Goal: Entertainment & Leisure: Consume media (video, audio)

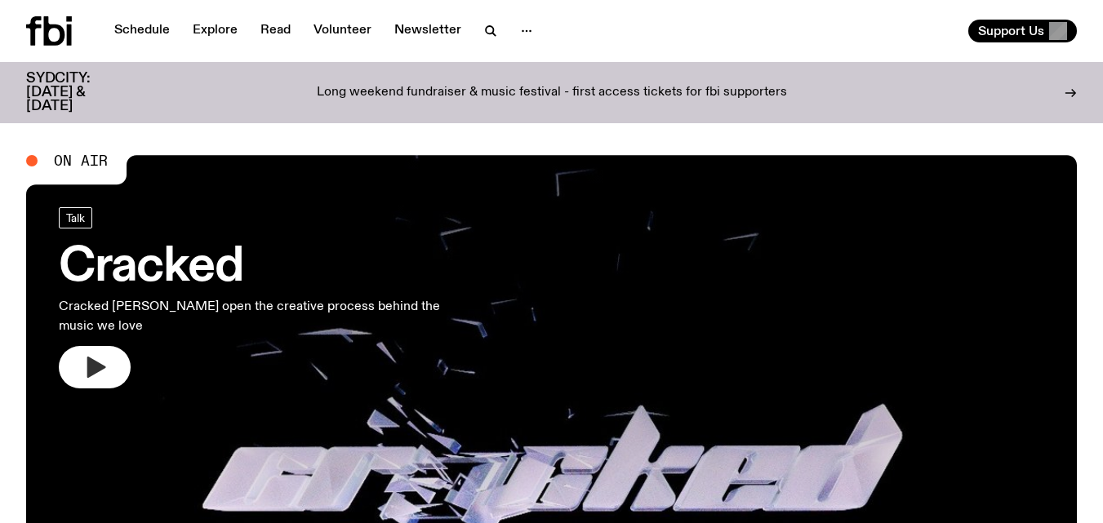
click at [109, 346] on button "button" at bounding box center [95, 367] width 72 height 42
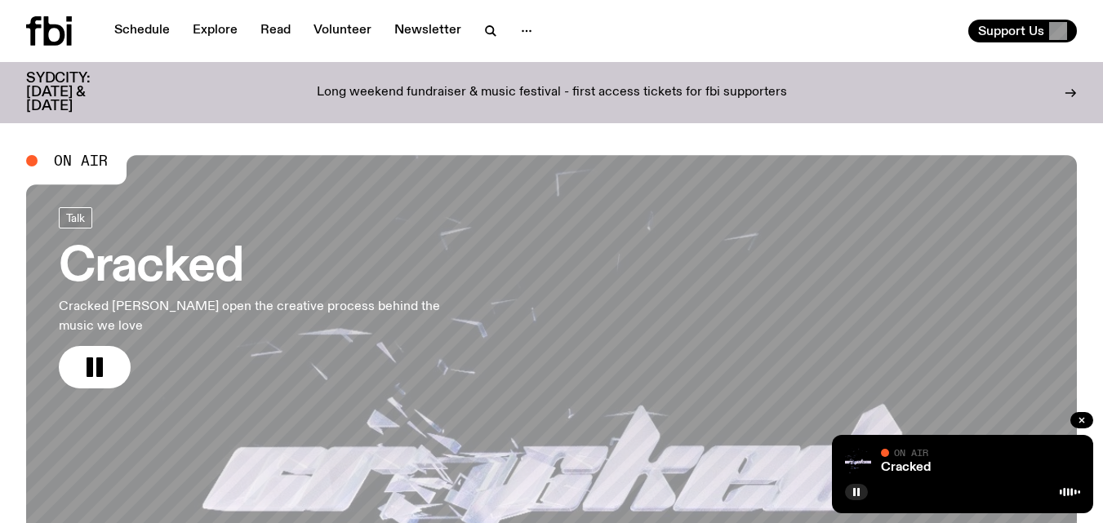
click at [154, 33] on link "Schedule" at bounding box center [141, 31] width 75 height 23
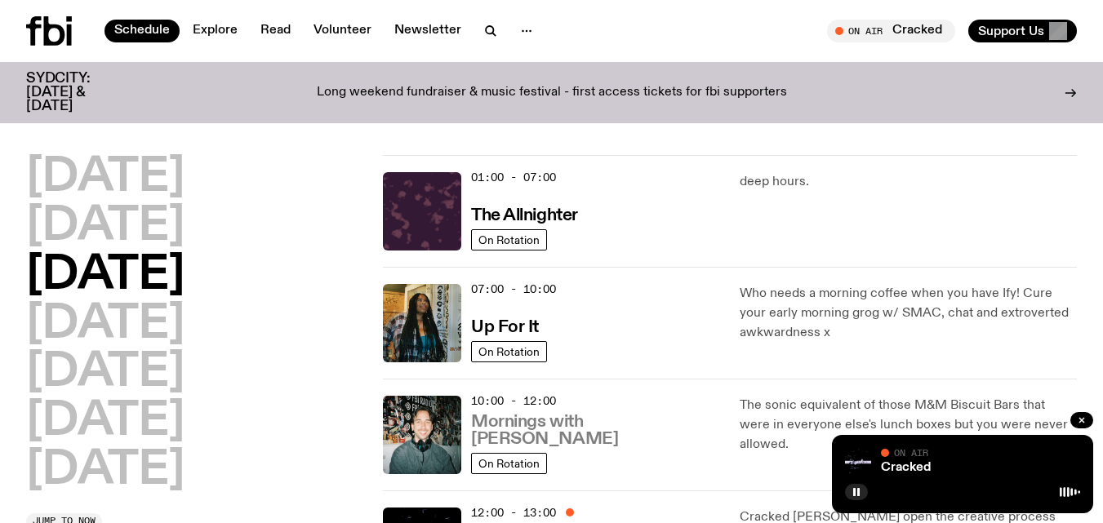
click at [606, 438] on h3 "Mornings with [PERSON_NAME]" at bounding box center [595, 431] width 249 height 34
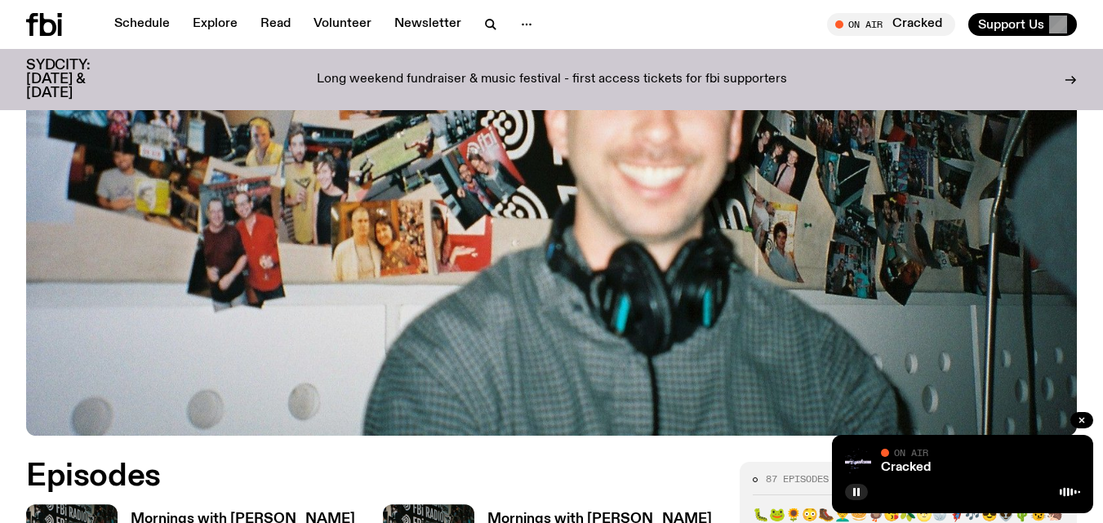
scroll to position [598, 0]
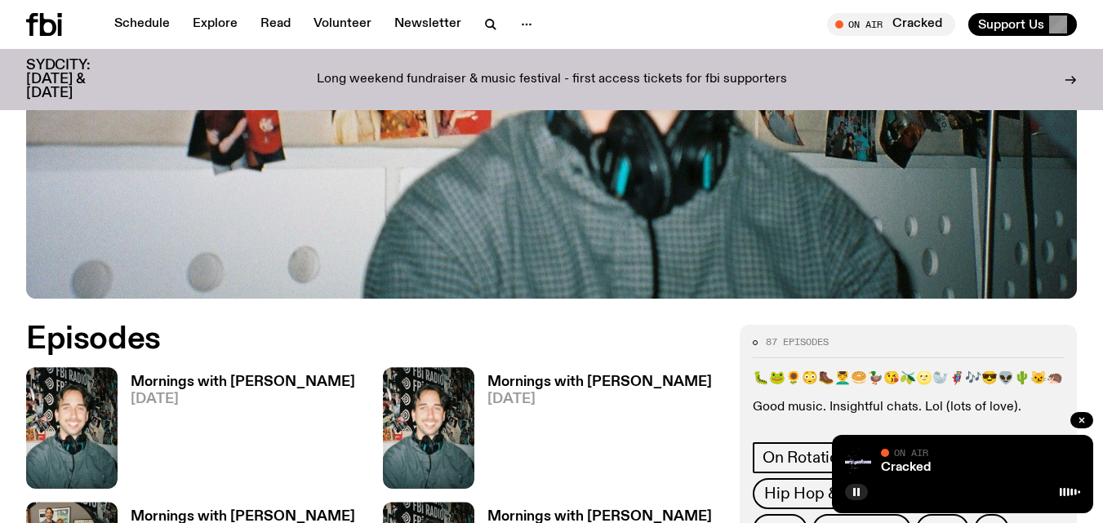
click at [246, 375] on h3 "Mornings with [PERSON_NAME]" at bounding box center [243, 382] width 224 height 14
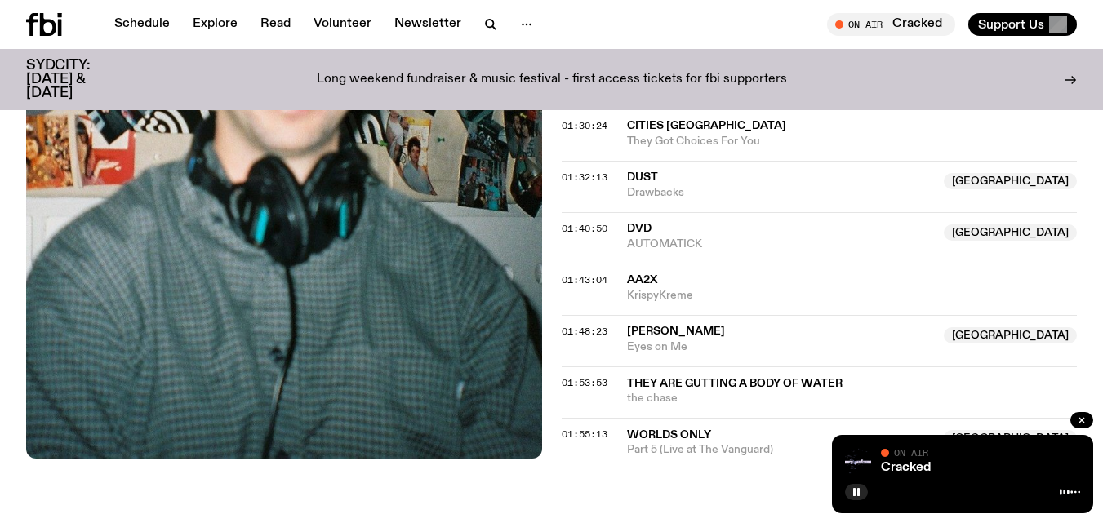
scroll to position [1723, 0]
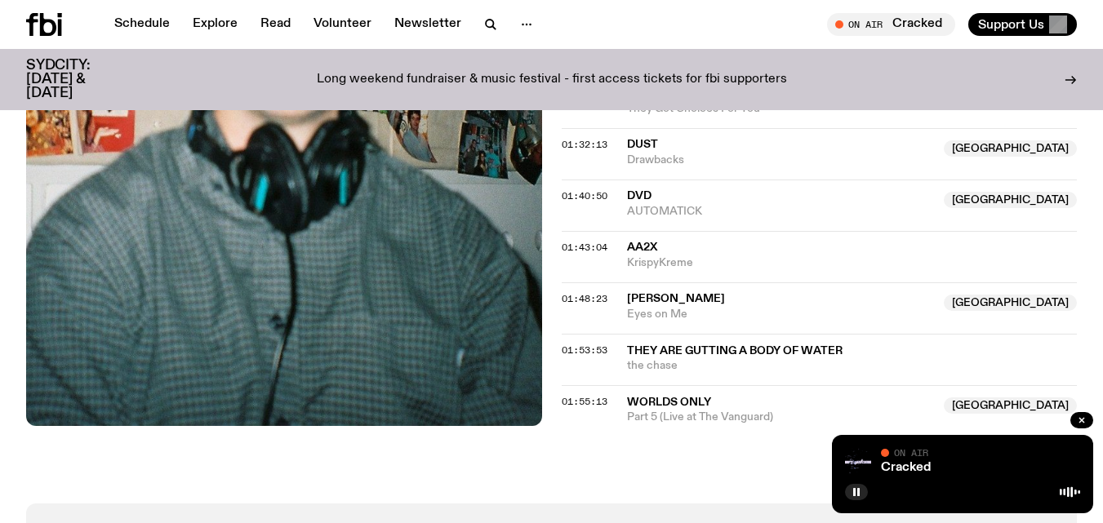
click at [53, 32] on icon at bounding box center [48, 24] width 16 height 23
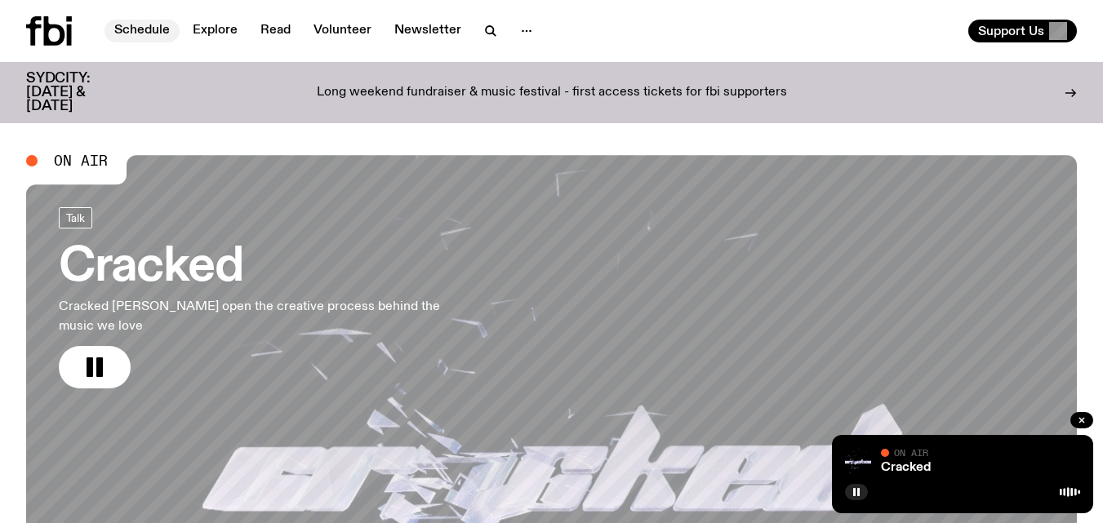
click at [141, 32] on link "Schedule" at bounding box center [141, 31] width 75 height 23
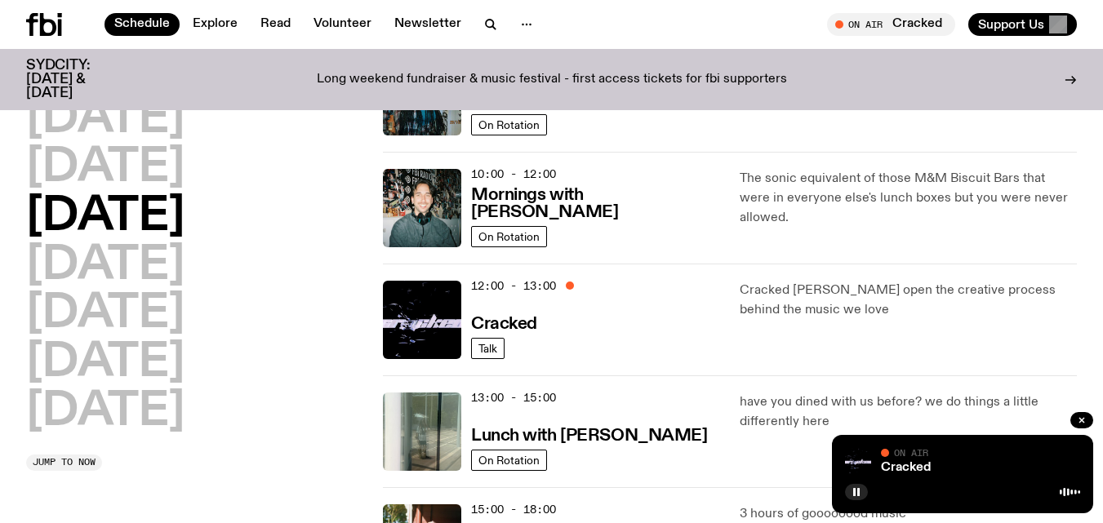
scroll to position [217, 0]
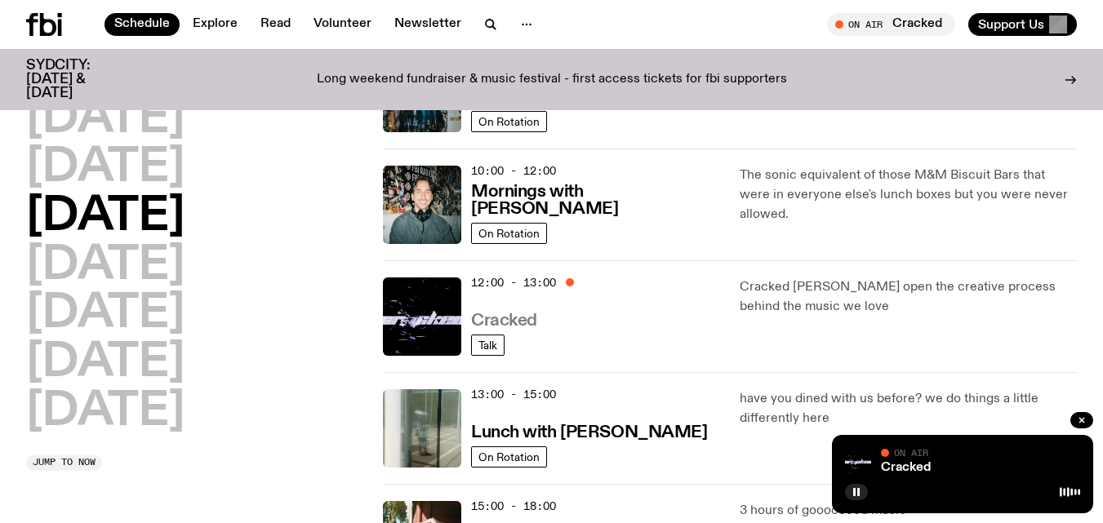
click at [513, 315] on h3 "Cracked" at bounding box center [504, 321] width 66 height 17
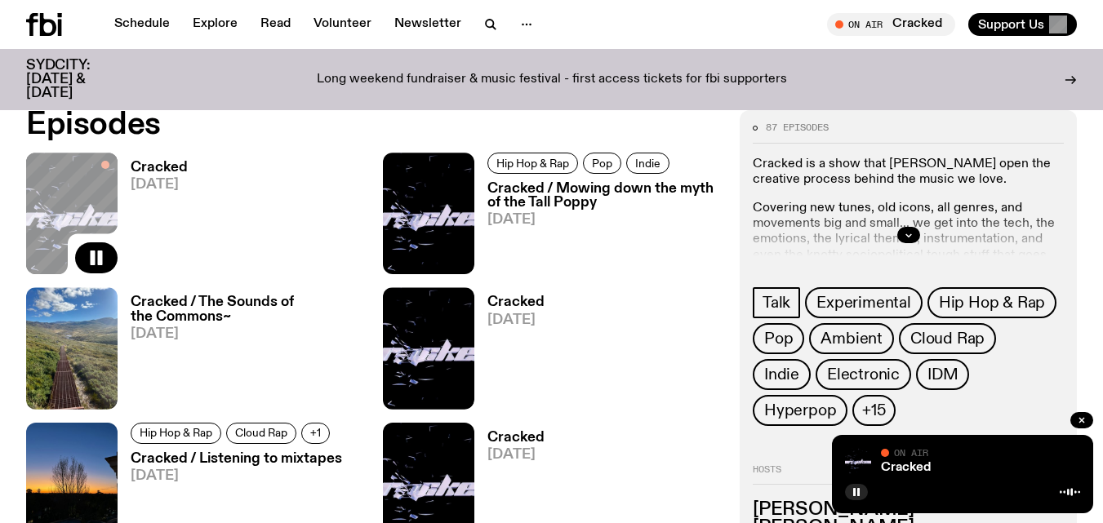
scroll to position [730, 0]
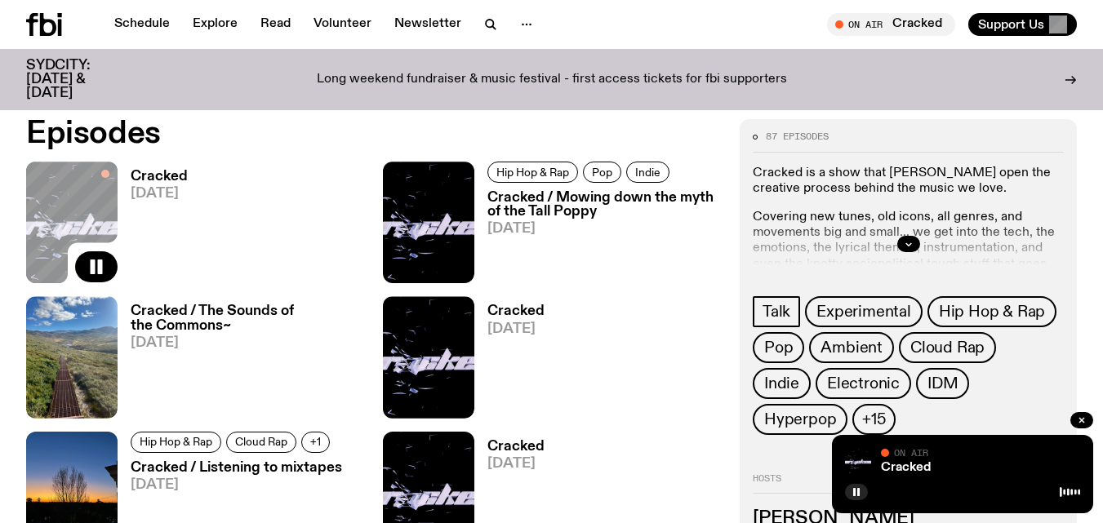
click at [598, 201] on h3 "Cracked / Mowing down the myth of the Tall Poppy" at bounding box center [603, 205] width 233 height 28
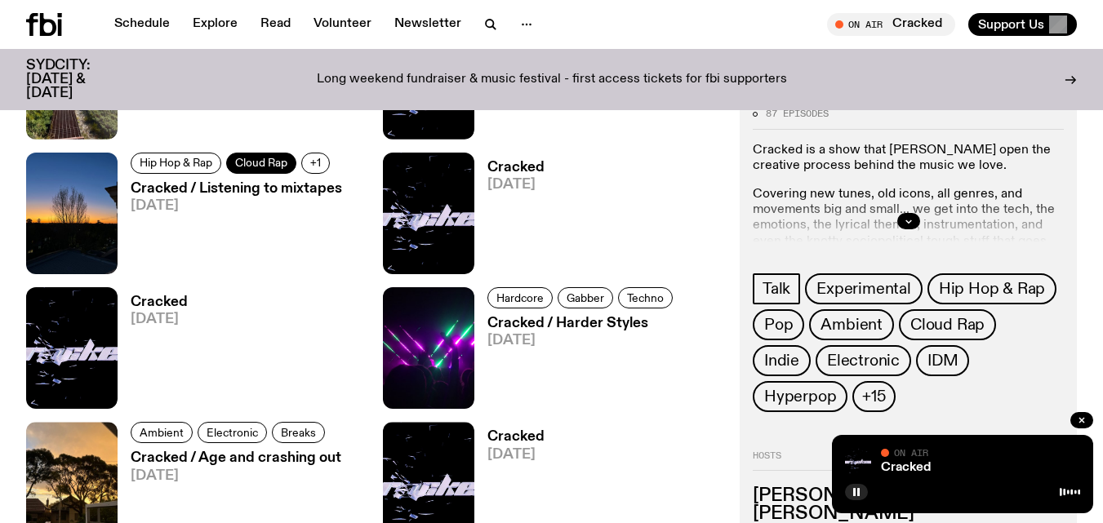
scroll to position [1043, 0]
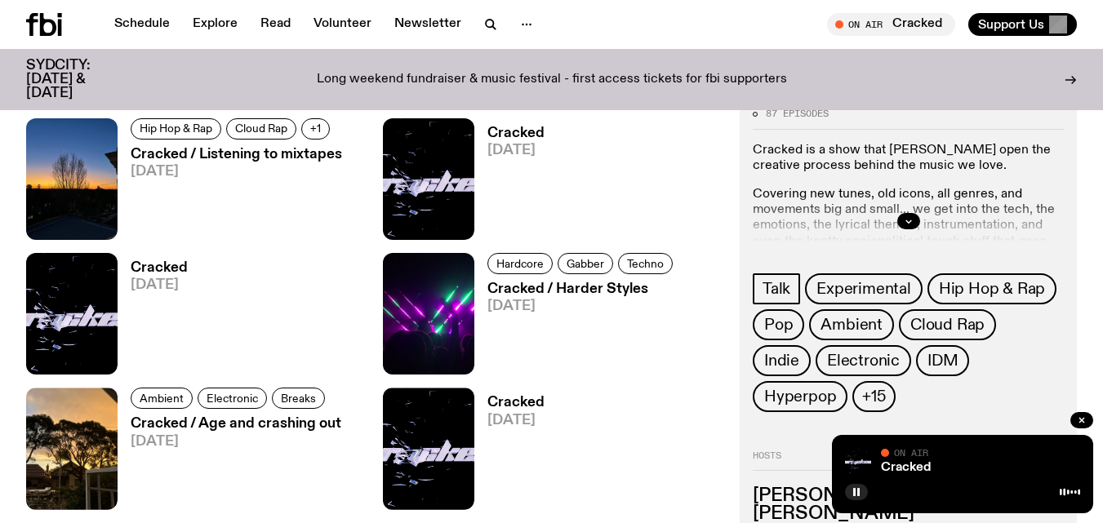
click at [588, 288] on h3 "Cracked / Harder Styles" at bounding box center [582, 289] width 190 height 14
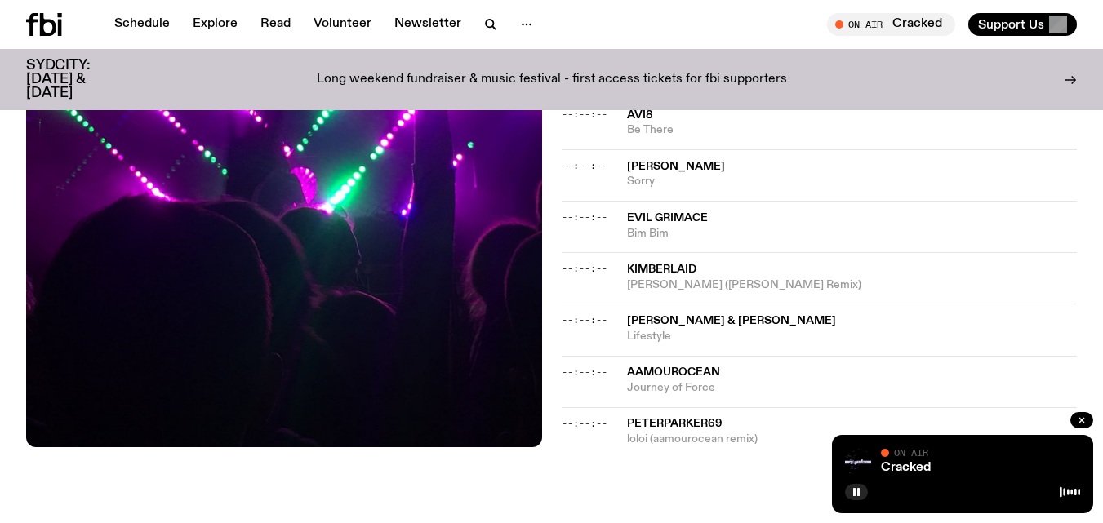
scroll to position [704, 0]
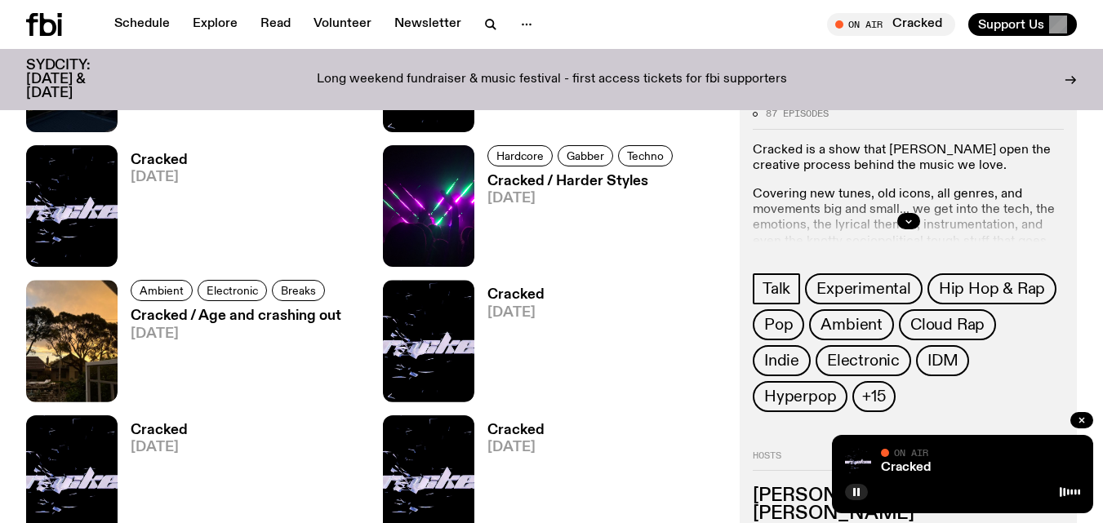
scroll to position [1174, 0]
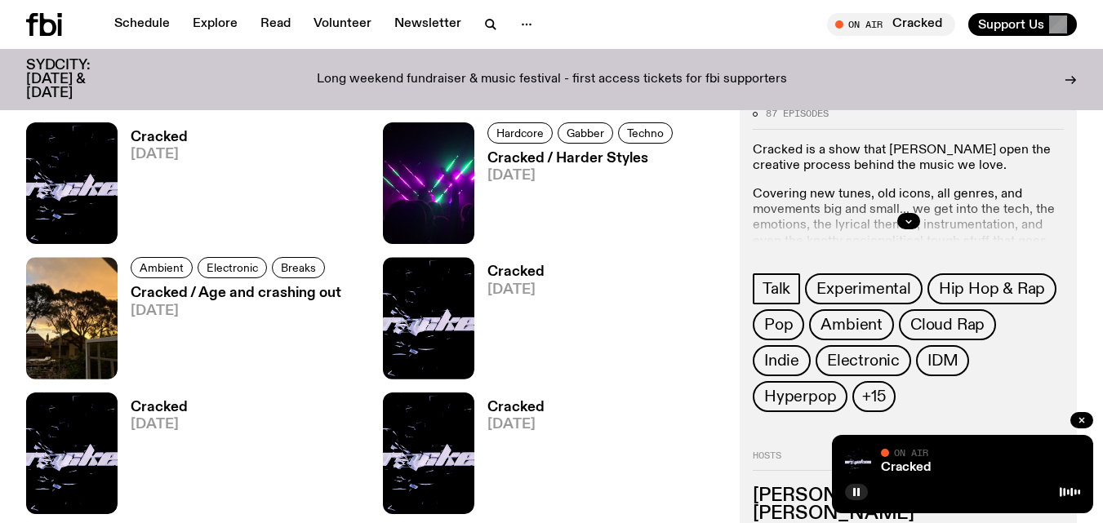
click at [211, 294] on h3 "Cracked / Age and crashing out" at bounding box center [236, 294] width 211 height 14
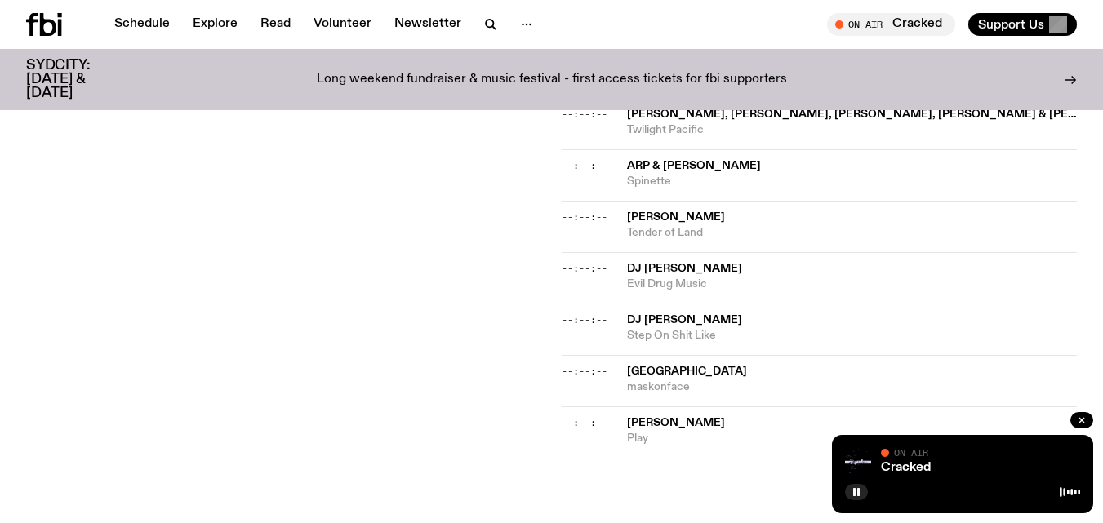
scroll to position [653, 0]
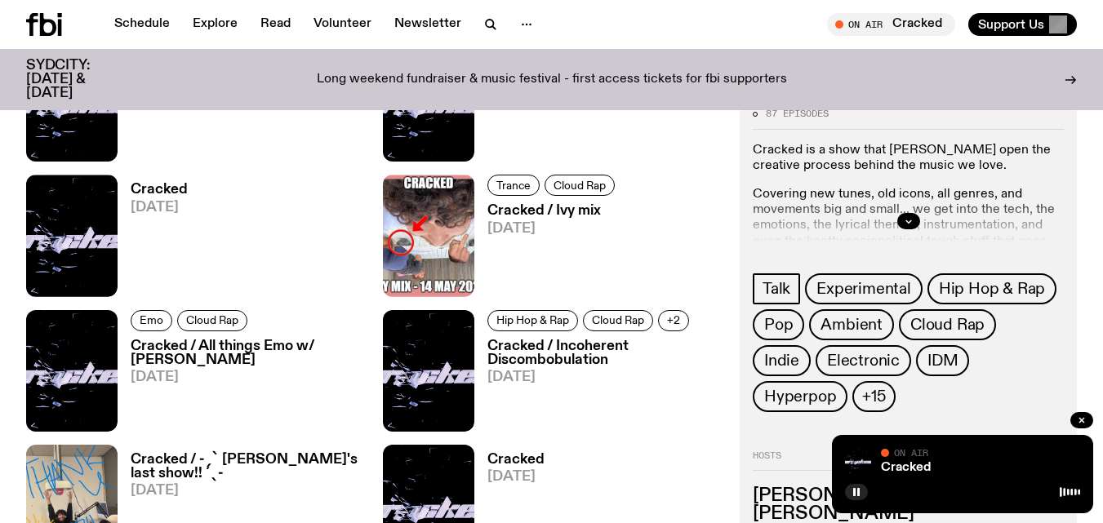
scroll to position [1664, 0]
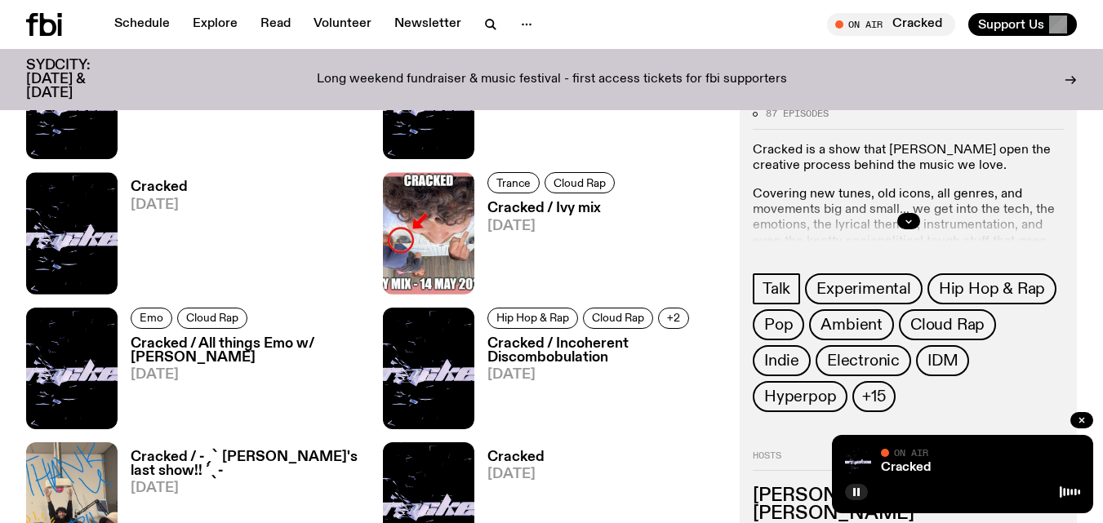
click at [252, 348] on h3 "Cracked / All things Emo w/ [PERSON_NAME]" at bounding box center [247, 351] width 233 height 28
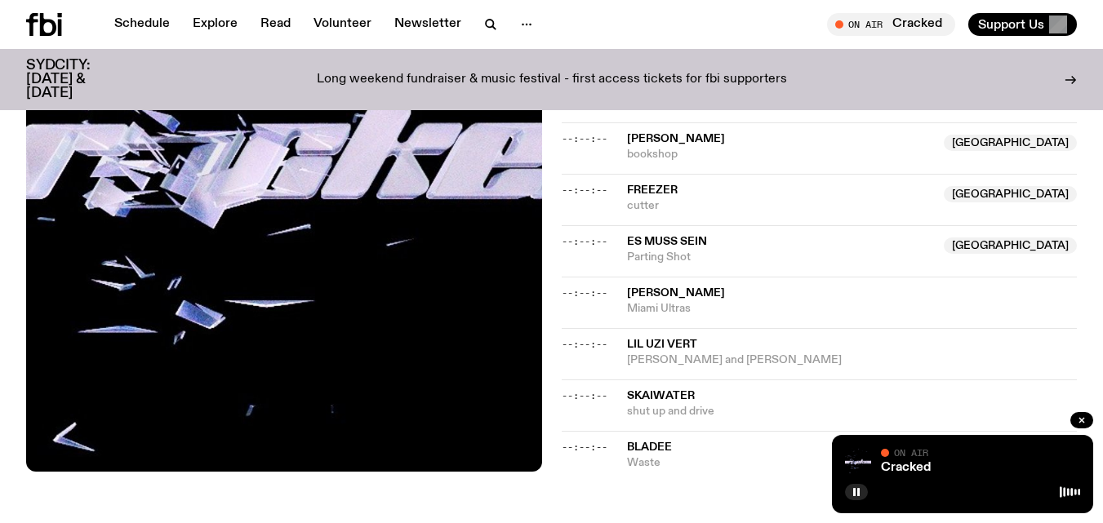
scroll to position [816, 0]
